Goal: Task Accomplishment & Management: Use online tool/utility

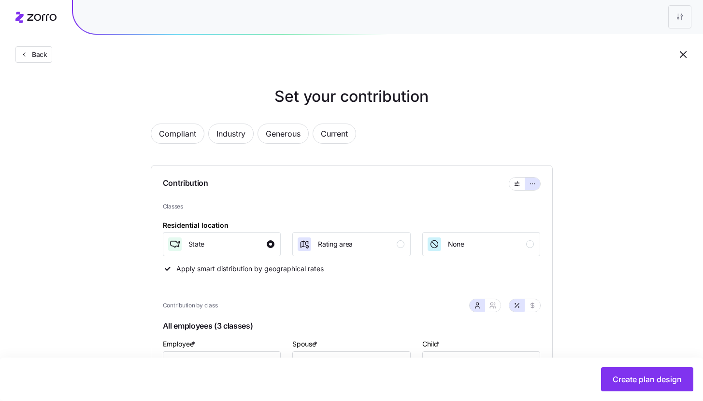
scroll to position [405, 0]
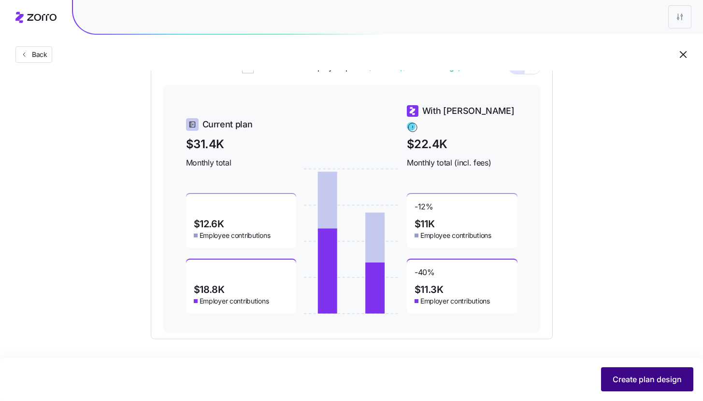
click at [668, 372] on button "Create plan design" at bounding box center [647, 380] width 92 height 24
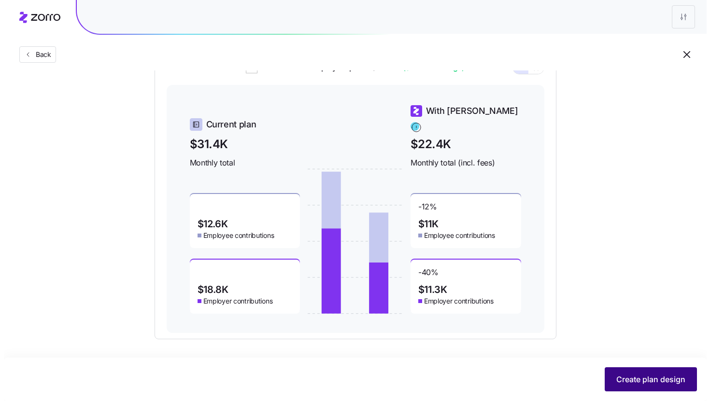
scroll to position [0, 0]
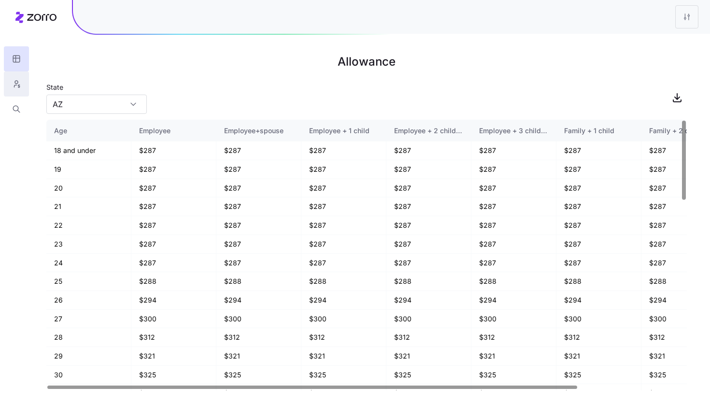
click at [7, 89] on button "button" at bounding box center [16, 83] width 25 height 25
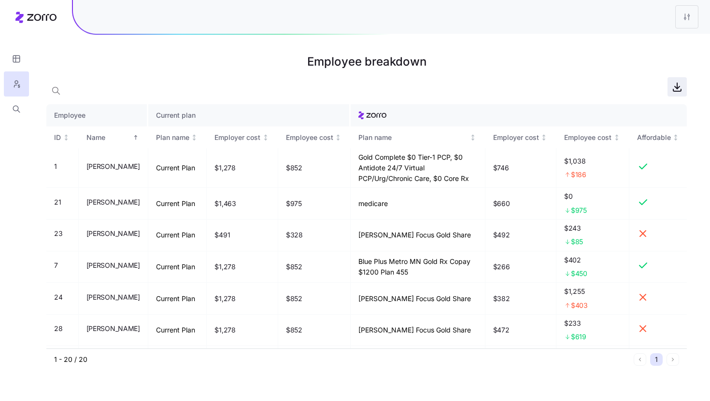
click at [683, 85] on span "button" at bounding box center [677, 87] width 18 height 18
